Goal: Task Accomplishment & Management: Complete application form

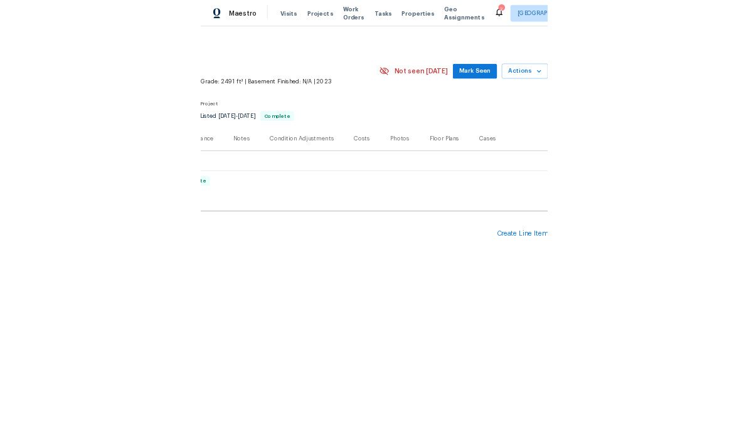
scroll to position [0, 186]
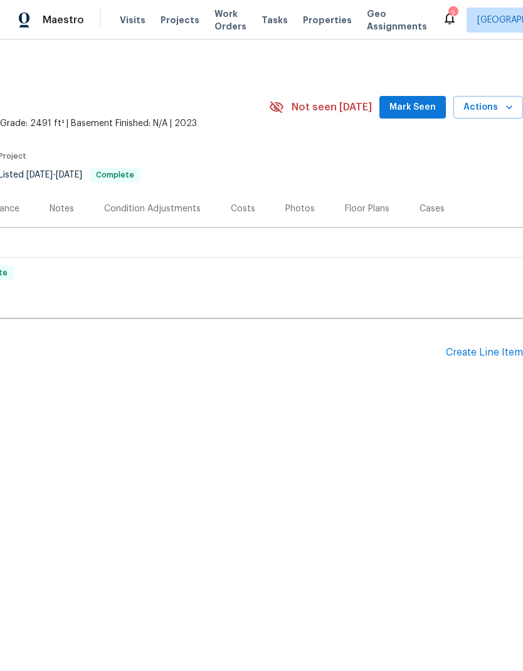
click at [475, 357] on div "Create Line Item" at bounding box center [484, 353] width 77 height 12
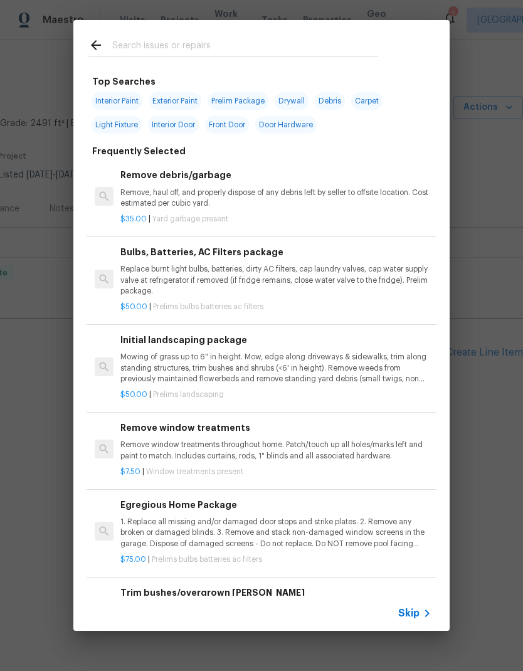
click at [291, 55] on input "text" at bounding box center [245, 47] width 266 height 19
type input "Bulbs"
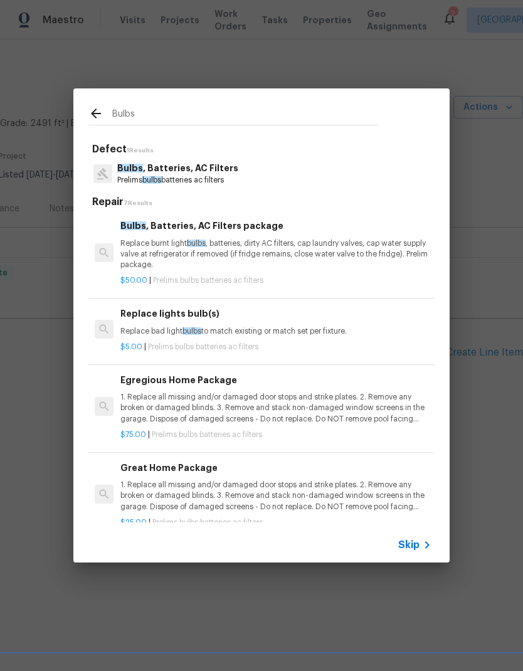
click at [145, 178] on span "bulbs" at bounding box center [151, 180] width 19 height 8
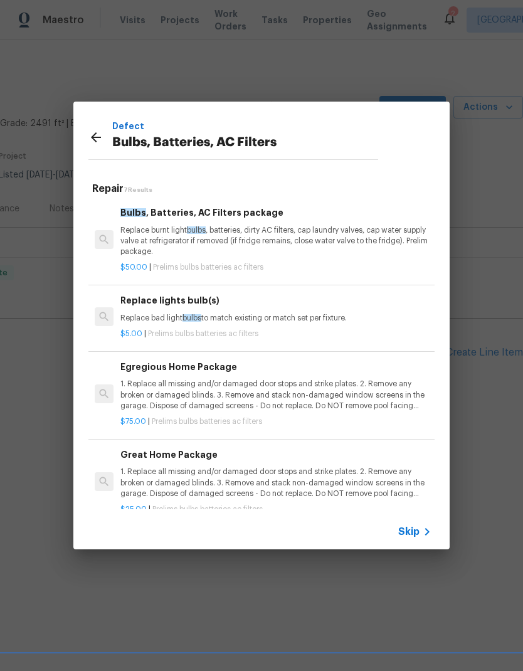
click at [145, 178] on div "Repair 7 Results Bulbs , Batteries, AC Filters package Replace burnt light bulb…" at bounding box center [261, 343] width 346 height 332
click at [145, 242] on p "Replace burnt light bulbs , batteries, dirty AC filters, cap laundry valves, ca…" at bounding box center [275, 241] width 311 height 32
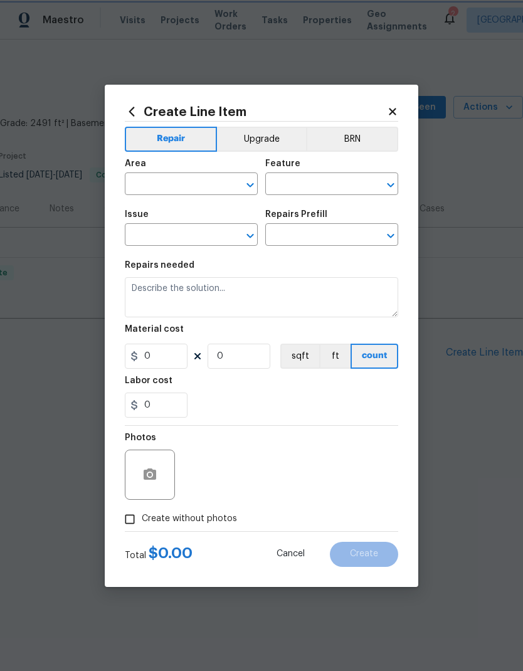
type input "Home Readiness Packages"
type input "Bulbs, Batteries, AC Filters"
type input "Bulbs, Batteries, AC Filters package $50.00"
type textarea "Replace burnt light bulbs, batteries, dirty AC filters, cap laundry valves, cap…"
type input "50"
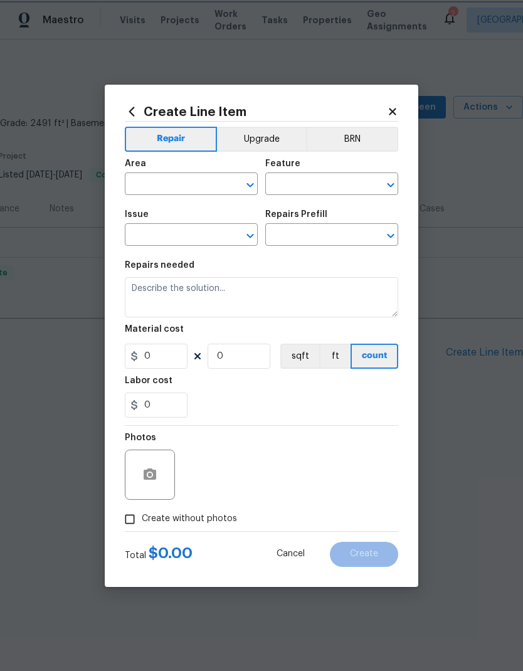
type input "1"
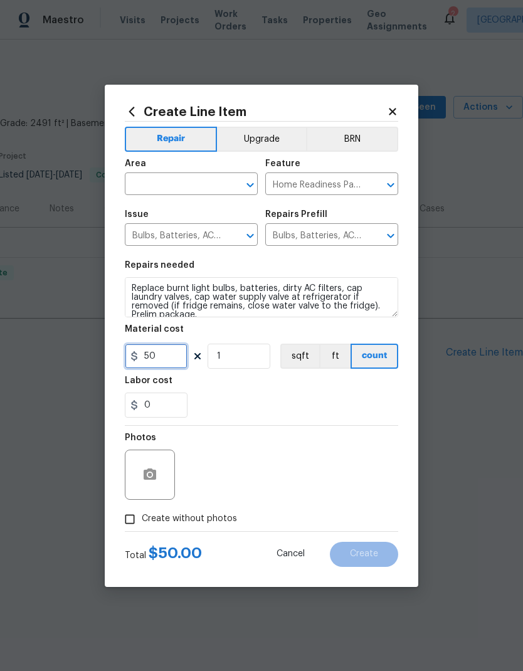
click at [154, 364] on input "50" at bounding box center [156, 356] width 63 height 25
type input "0"
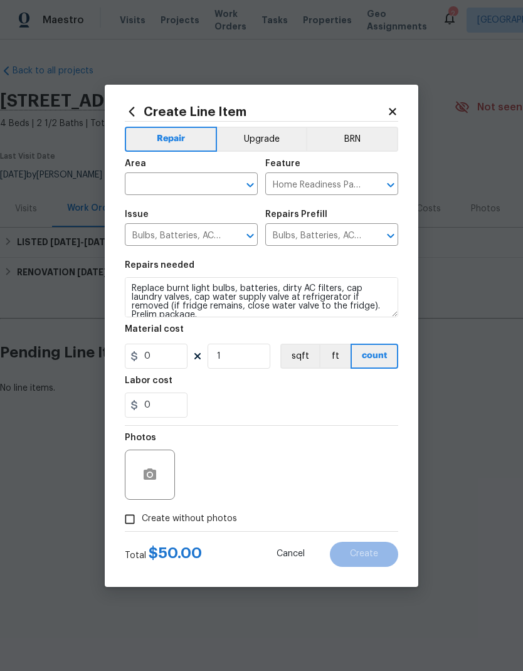
click at [150, 180] on input "text" at bounding box center [174, 185] width 98 height 19
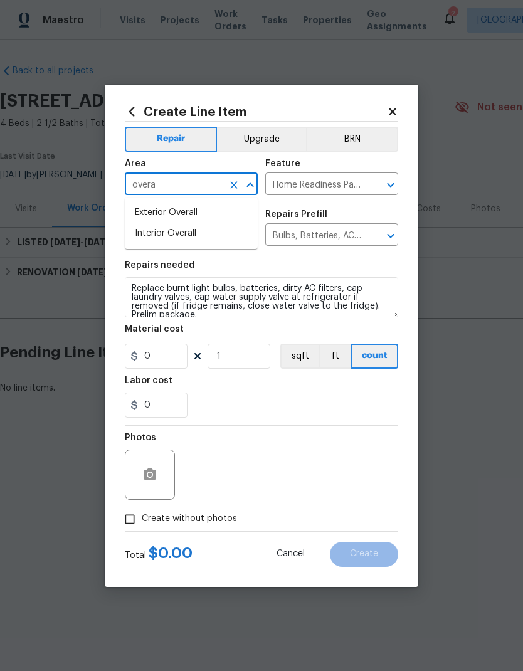
click at [147, 237] on li "Interior Overall" at bounding box center [191, 233] width 133 height 21
type input "Interior Overall"
click at [159, 359] on input "0" at bounding box center [156, 356] width 63 height 25
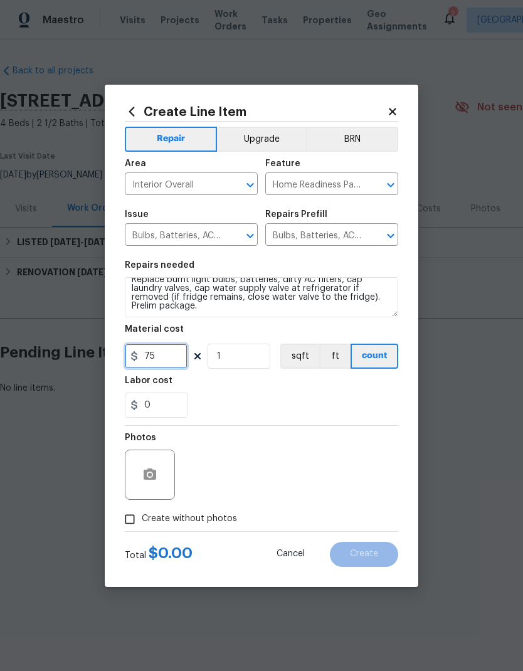
scroll to position [9, 0]
type input "75"
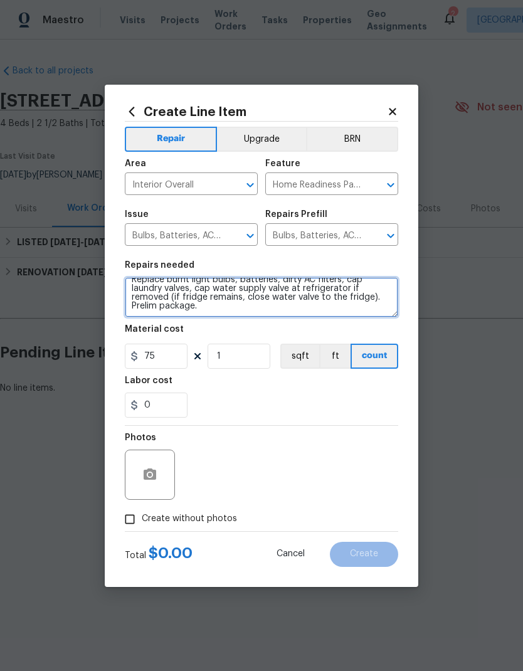
click at [331, 310] on textarea "Replace burnt light bulbs, batteries, dirty AC filters, cap laundry valves, cap…" at bounding box center [261, 297] width 273 height 40
type textarea "Replace burnt light bulbs, batteries, dirty AC filters, cap laundry valves, cap…"
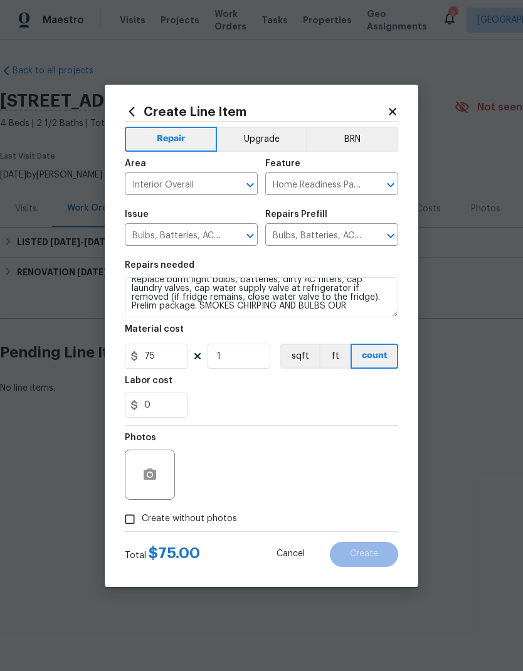
click at [392, 113] on icon at bounding box center [392, 111] width 11 height 11
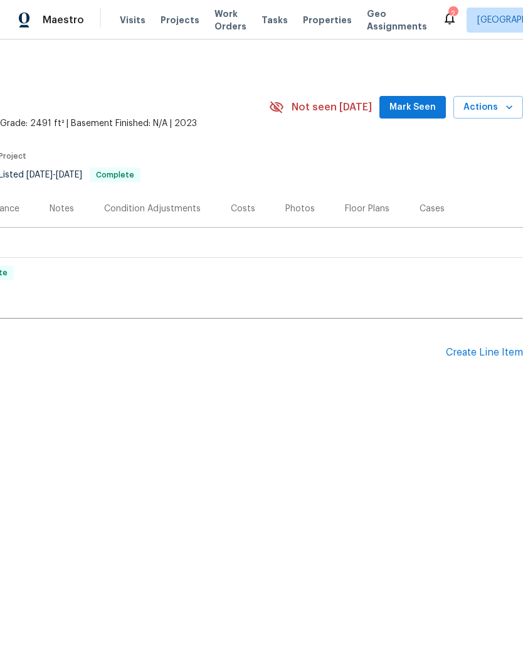
scroll to position [0, 186]
click at [473, 352] on div "Create Line Item" at bounding box center [484, 353] width 77 height 12
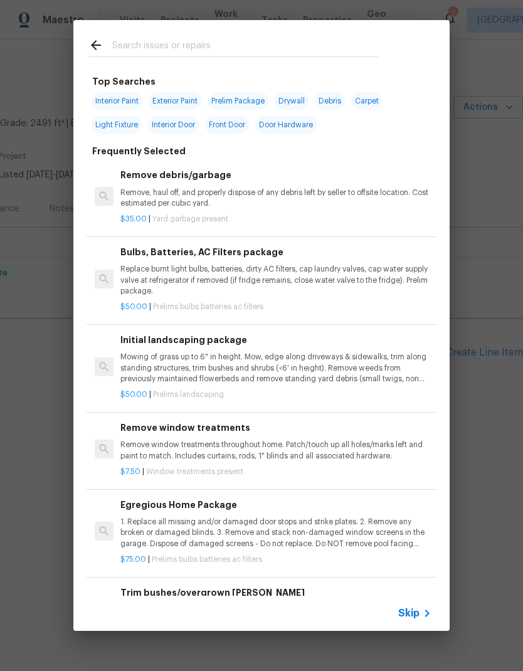
click at [300, 45] on input "text" at bounding box center [245, 47] width 266 height 19
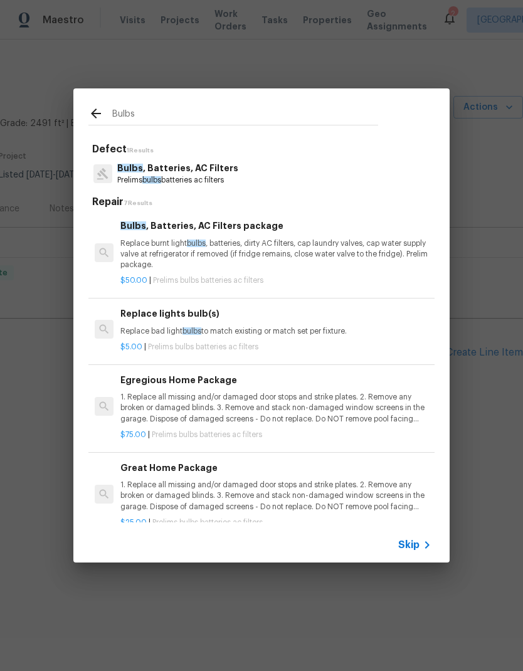
type input "Bulbs"
click at [378, 179] on div "Bulbs , Batteries, AC Filters Prelims bulbs batteries ac filters" at bounding box center [261, 174] width 346 height 34
click at [344, 246] on p "Replace burnt light bulbs , batteries, dirty AC filters, cap laundry valves, ca…" at bounding box center [275, 254] width 311 height 32
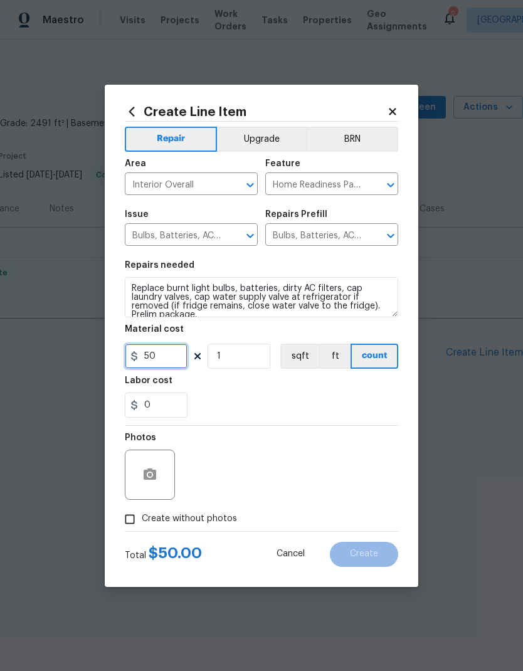
click at [165, 367] on input "50" at bounding box center [156, 356] width 63 height 25
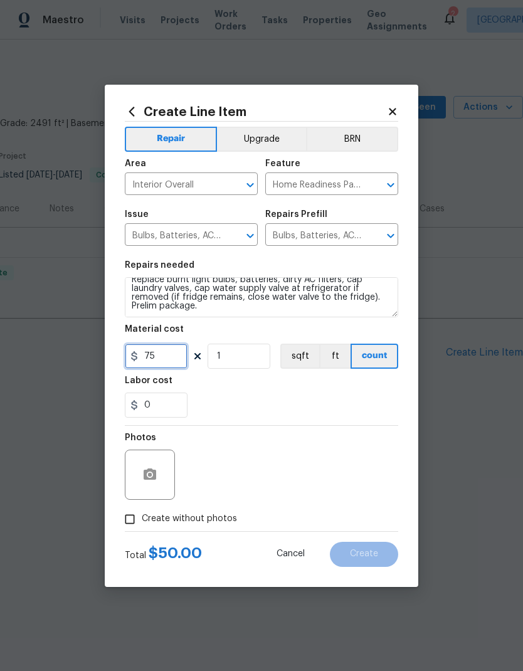
scroll to position [9, 0]
type input "75"
click at [301, 311] on textarea "Replace burnt light bulbs, batteries, dirty AC filters, cap laundry valves, cap…" at bounding box center [261, 297] width 273 height 40
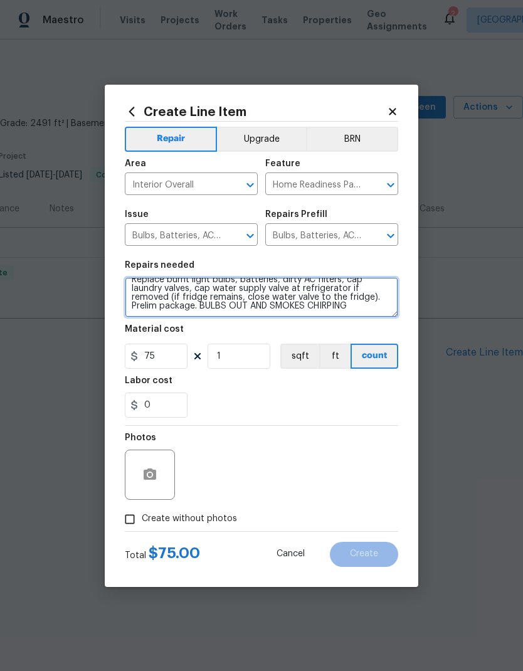
type textarea "Replace burnt light bulbs, batteries, dirty AC filters, cap laundry valves, cap…"
click at [337, 369] on button "ft" at bounding box center [334, 356] width 31 height 25
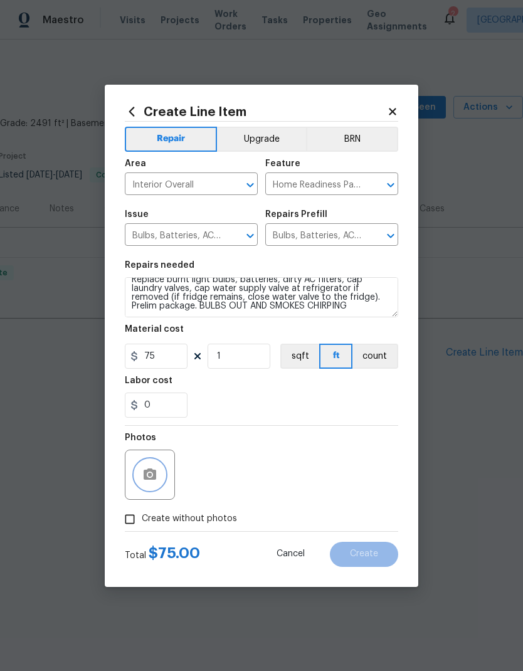
click at [147, 478] on icon "button" at bounding box center [150, 473] width 13 height 11
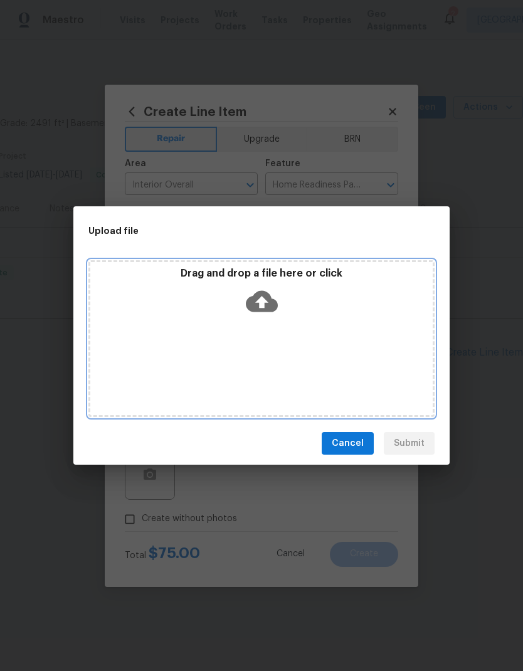
click at [390, 369] on div "Drag and drop a file here or click" at bounding box center [261, 338] width 346 height 157
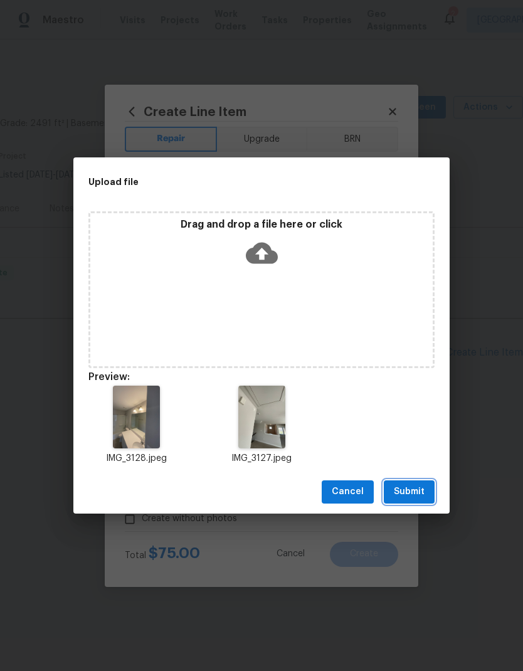
click at [422, 487] on span "Submit" at bounding box center [409, 492] width 31 height 16
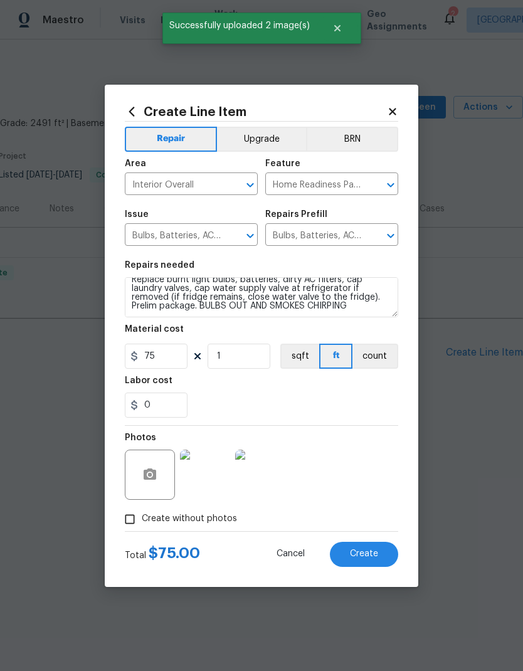
click at [374, 550] on span "Create" at bounding box center [364, 553] width 28 height 9
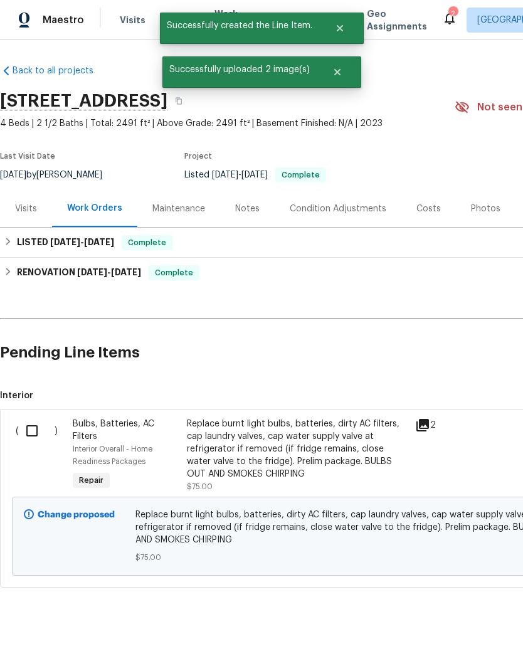
scroll to position [0, 0]
click at [36, 421] on input "checkbox" at bounding box center [37, 431] width 36 height 26
checkbox input "true"
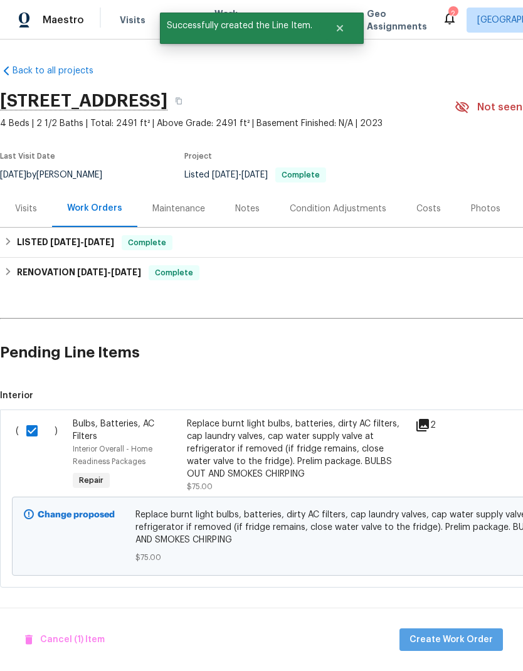
click at [460, 638] on span "Create Work Order" at bounding box center [450, 640] width 83 height 16
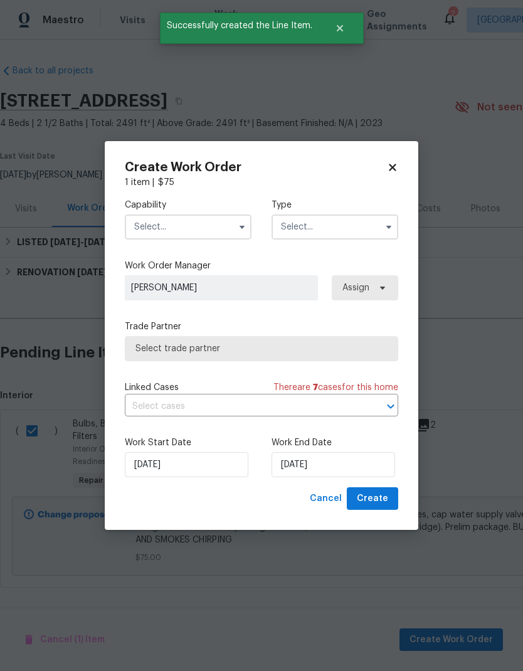
click at [201, 224] on input "text" at bounding box center [188, 226] width 127 height 25
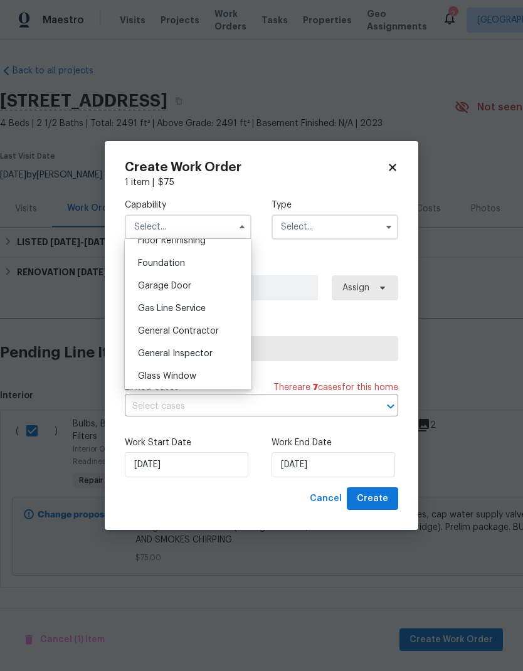
scroll to position [522, 0]
click at [211, 330] on span "General Contractor" at bounding box center [178, 330] width 81 height 9
type input "General Contractor"
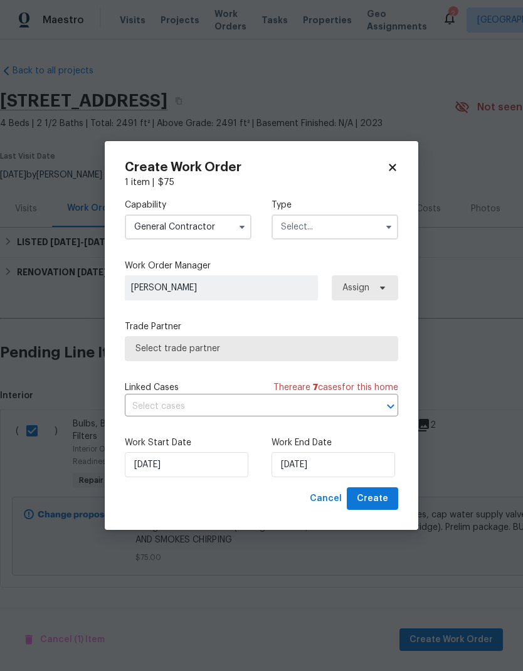
click at [310, 227] on input "text" at bounding box center [334, 226] width 127 height 25
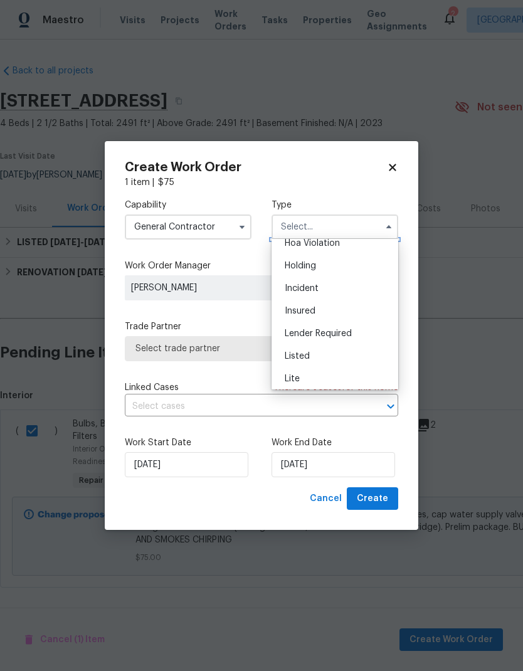
scroll to position [33, 0]
click at [321, 357] on div "Listed" at bounding box center [335, 355] width 120 height 23
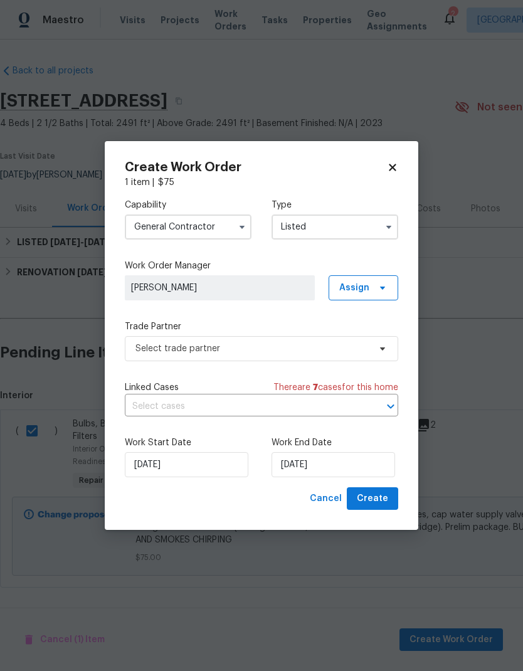
type input "Listed"
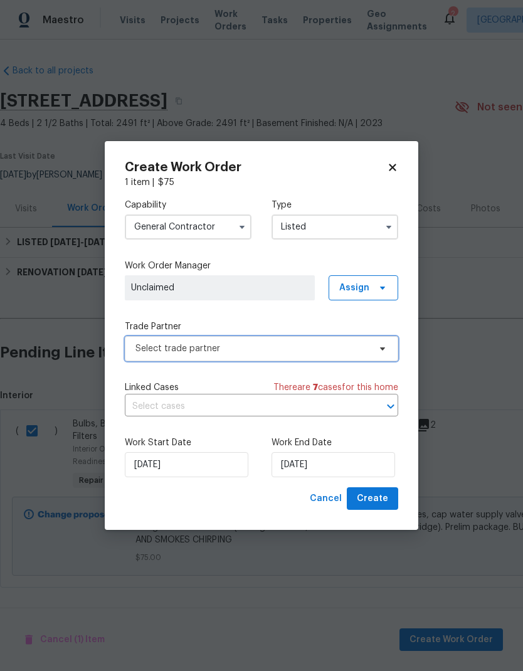
click at [319, 354] on span "Select trade partner" at bounding box center [252, 348] width 234 height 13
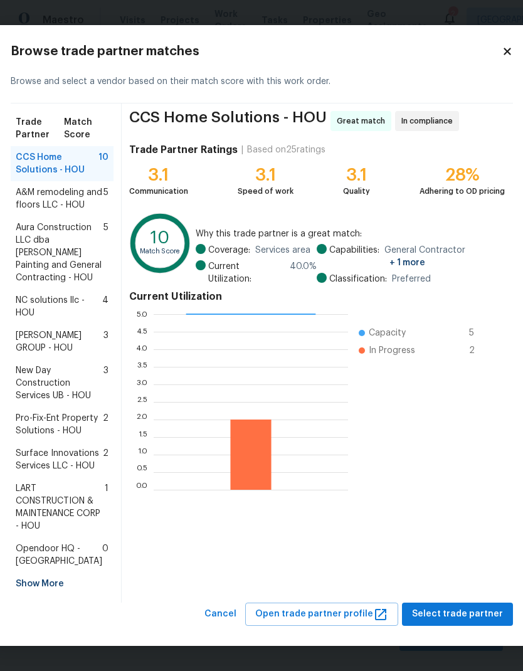
scroll to position [112, 0]
click at [472, 616] on span "Select trade partner" at bounding box center [457, 614] width 91 height 16
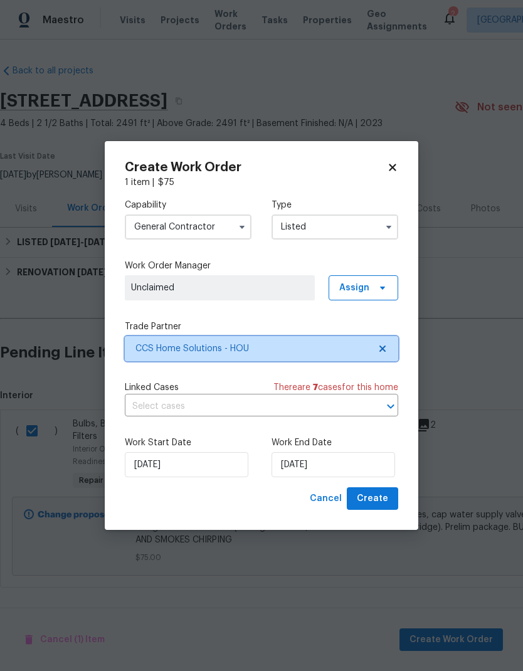
scroll to position [0, 0]
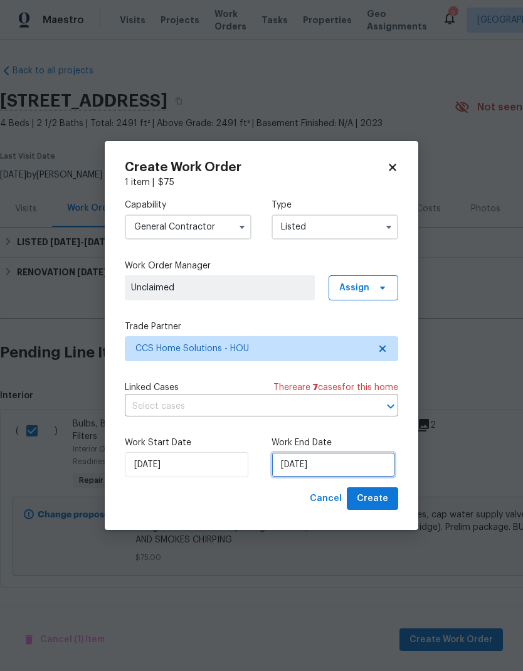
click at [358, 464] on input "9/4/2025" at bounding box center [333, 464] width 124 height 25
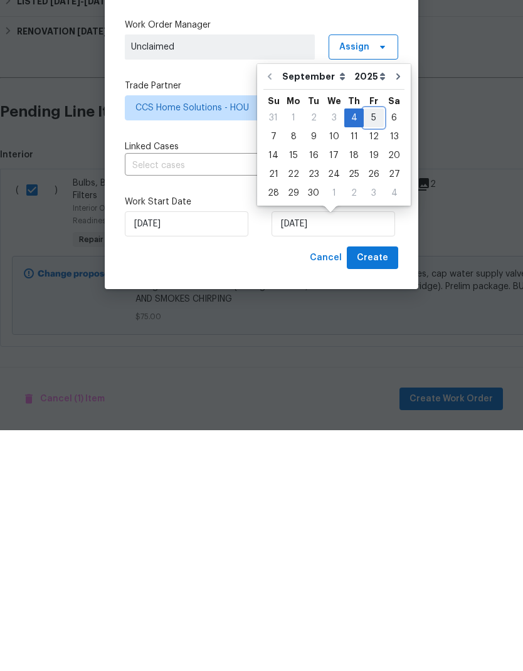
click at [369, 350] on div "5" at bounding box center [374, 359] width 20 height 18
type input "9/5/2025"
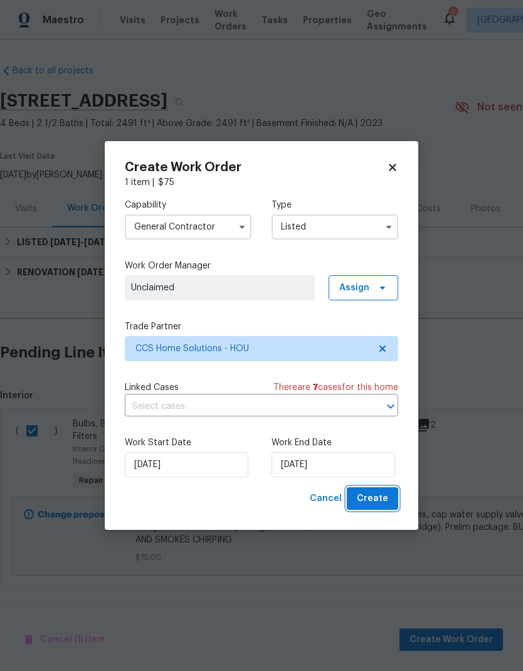
click at [377, 502] on span "Create" at bounding box center [372, 499] width 31 height 16
checkbox input "false"
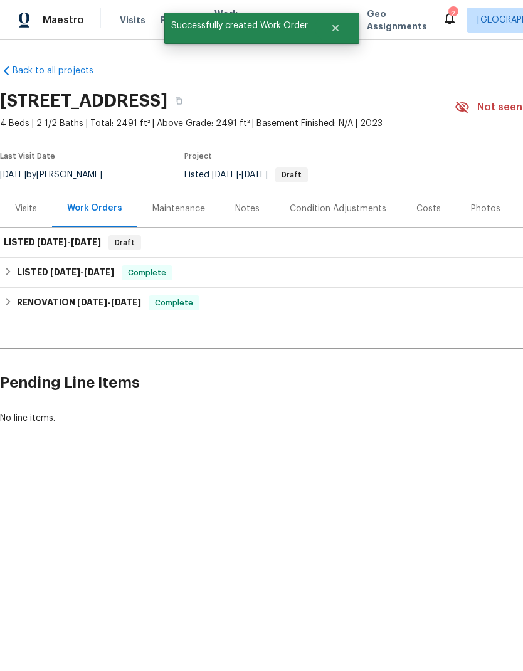
scroll to position [0, 0]
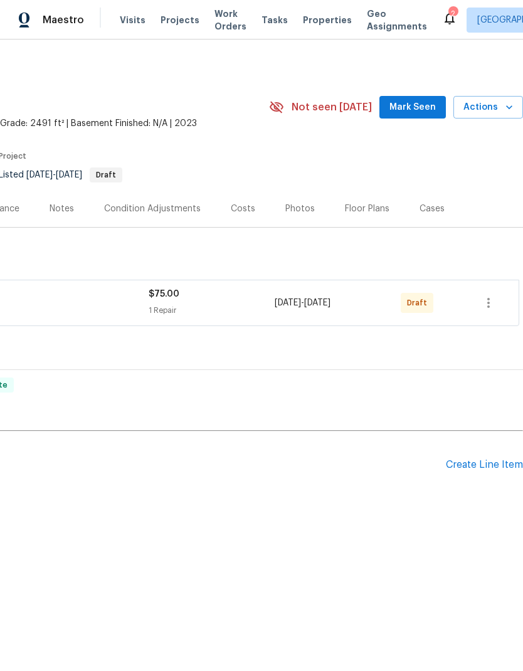
scroll to position [0, 186]
click at [498, 310] on button "button" at bounding box center [488, 303] width 30 height 30
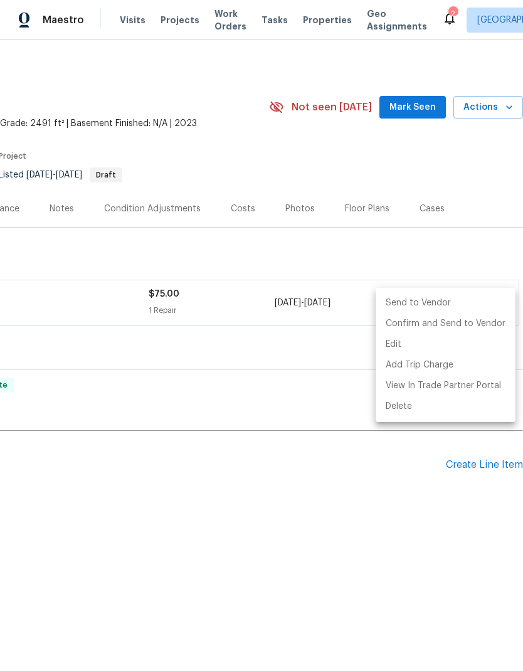
click at [455, 301] on li "Send to Vendor" at bounding box center [446, 303] width 140 height 21
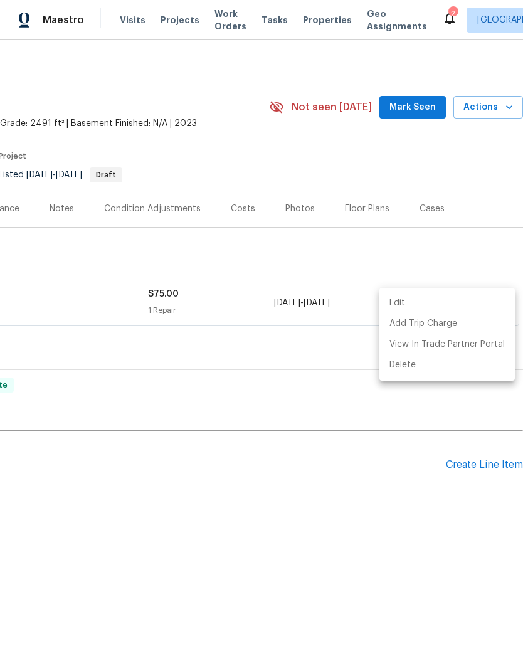
click at [307, 396] on div at bounding box center [261, 335] width 523 height 671
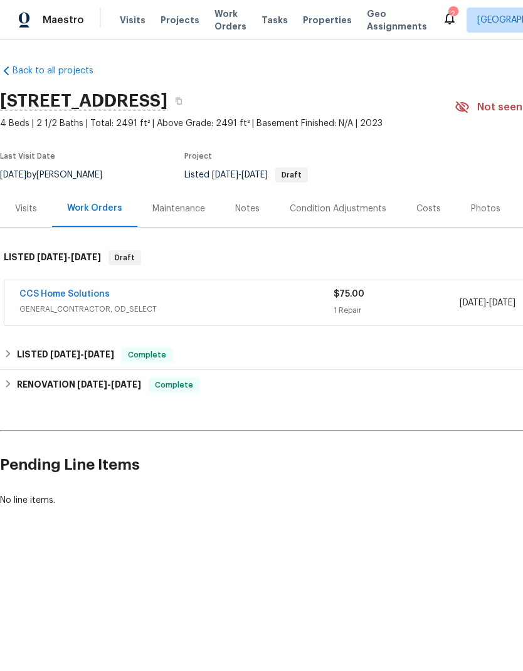
scroll to position [0, 0]
click at [90, 296] on link "CCS Home Solutions" at bounding box center [64, 294] width 90 height 9
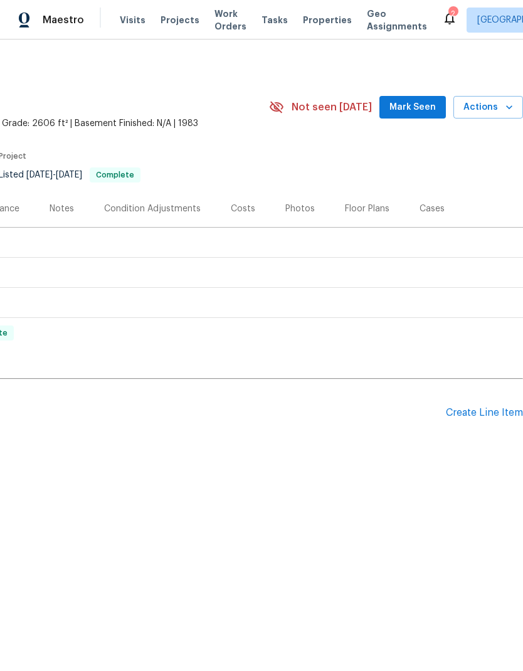
scroll to position [0, 46]
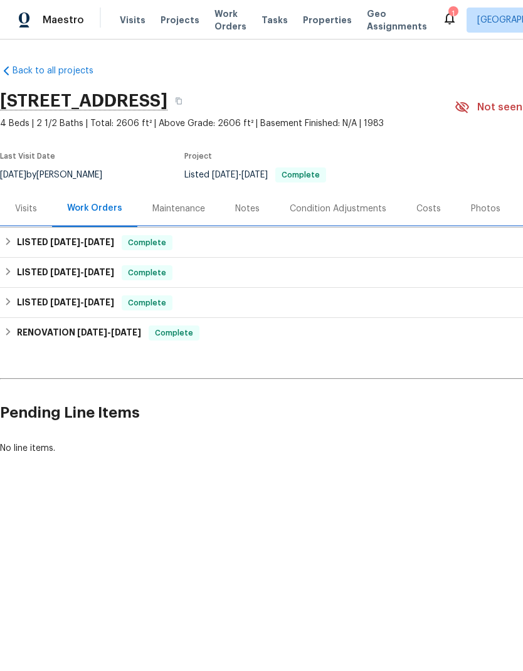
click at [360, 231] on div "LISTED [DATE] - [DATE] Complete" at bounding box center [354, 243] width 708 height 30
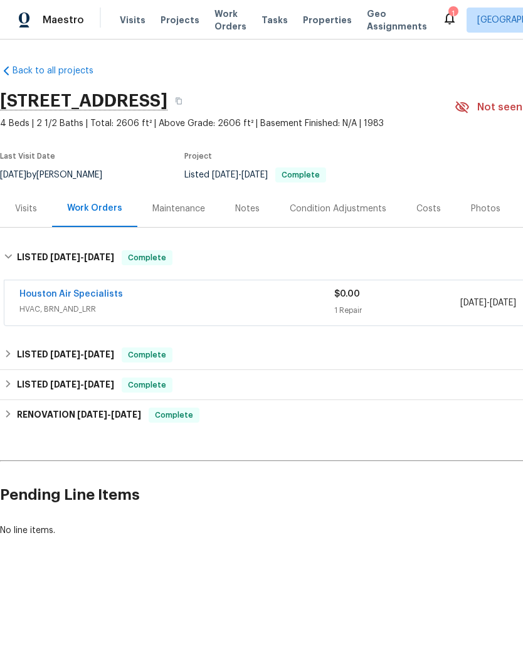
click at [42, 296] on link "Houston Air Specialists" at bounding box center [70, 294] width 103 height 9
